Goal: Task Accomplishment & Management: Manage account settings

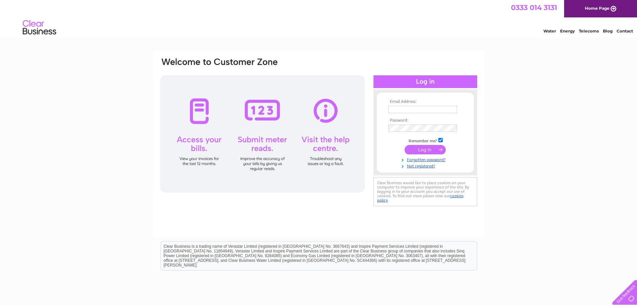
type input "[PERSON_NAME][EMAIL_ADDRESS][PERSON_NAME][DOMAIN_NAME]"
click at [433, 148] on input "submit" at bounding box center [424, 149] width 41 height 9
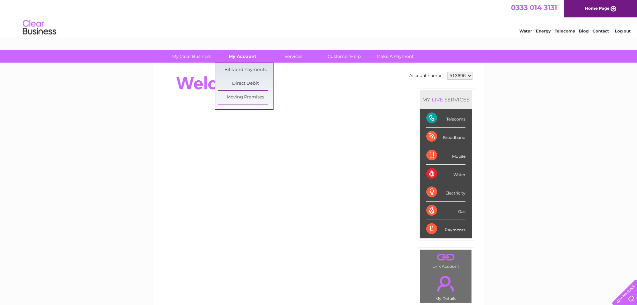
click at [248, 57] on link "My Account" at bounding box center [242, 56] width 55 height 12
click at [246, 66] on link "Bills and Payments" at bounding box center [245, 69] width 55 height 13
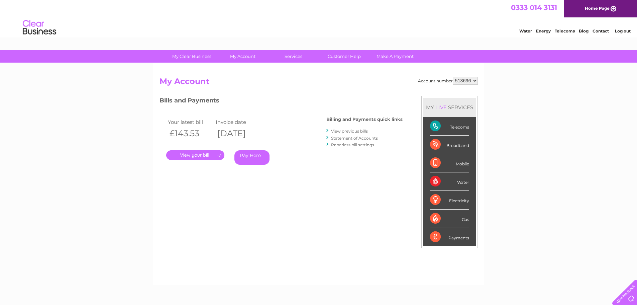
click at [206, 156] on link "." at bounding box center [195, 155] width 58 height 10
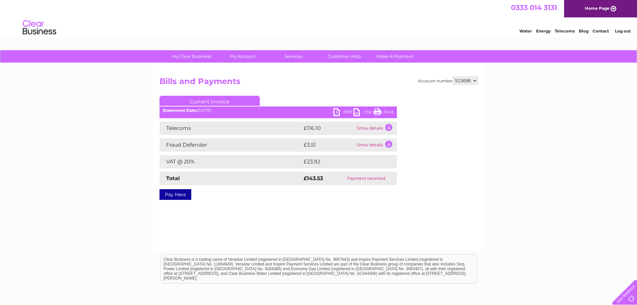
click at [337, 112] on link "PDF" at bounding box center [343, 113] width 20 height 10
